Goal: Task Accomplishment & Management: Complete application form

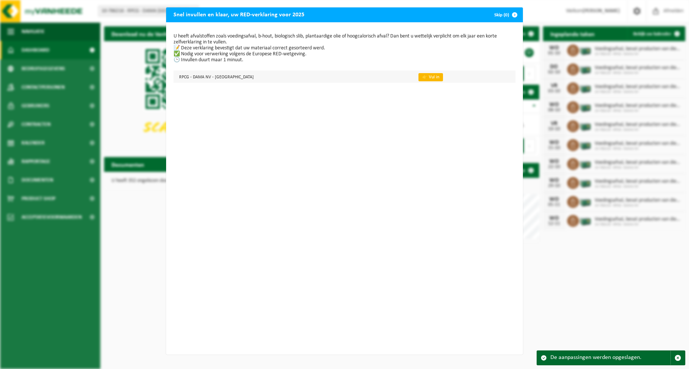
click at [418, 79] on link "👉 Vul in" at bounding box center [430, 77] width 25 height 8
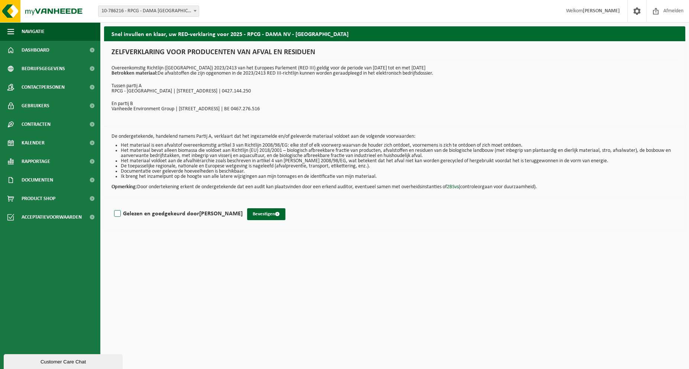
click at [118, 214] on label "Gelezen en goedgekeurd door [PERSON_NAME]" at bounding box center [178, 213] width 130 height 11
click at [243, 205] on input "Gelezen en goedgekeurd door [PERSON_NAME]" at bounding box center [243, 204] width 0 height 0
checkbox input "true"
click at [271, 215] on button "Bevestigen" at bounding box center [266, 214] width 38 height 12
